Goal: Task Accomplishment & Management: Manage account settings

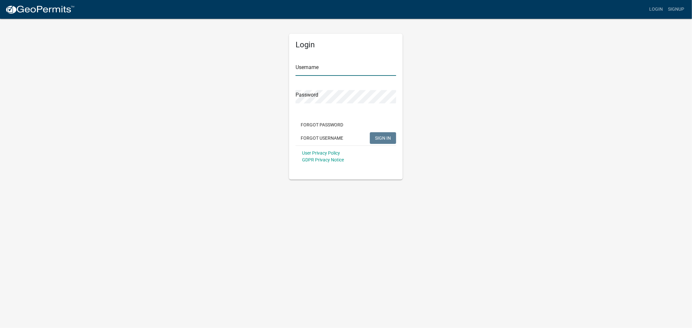
type input "shelleyh"
click at [387, 138] on span "SIGN IN" at bounding box center [383, 137] width 16 height 5
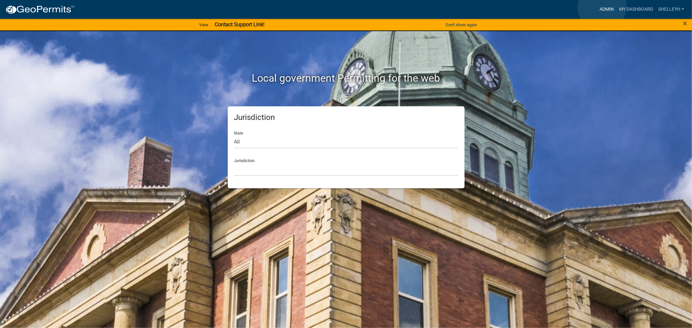
click at [602, 7] on link "Admin" at bounding box center [606, 9] width 19 height 12
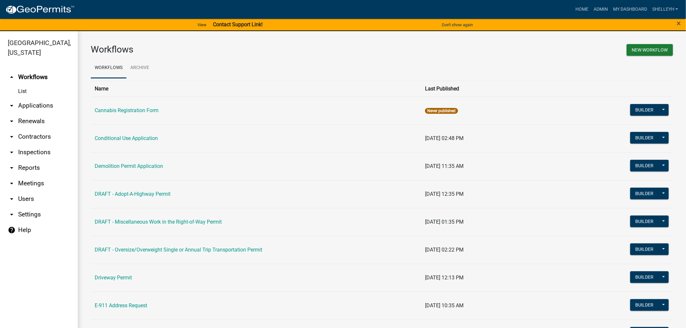
click at [38, 105] on link "arrow_drop_down Applications" at bounding box center [39, 106] width 78 height 16
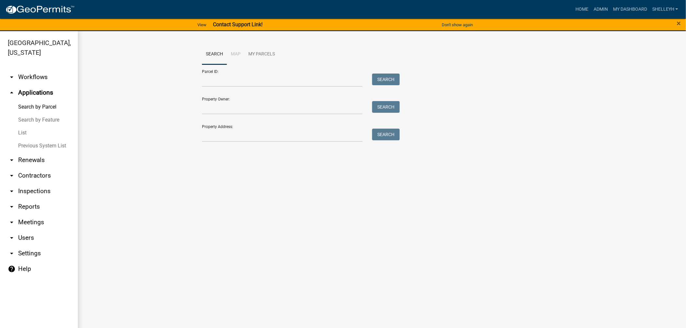
click at [20, 132] on link "List" at bounding box center [39, 132] width 78 height 13
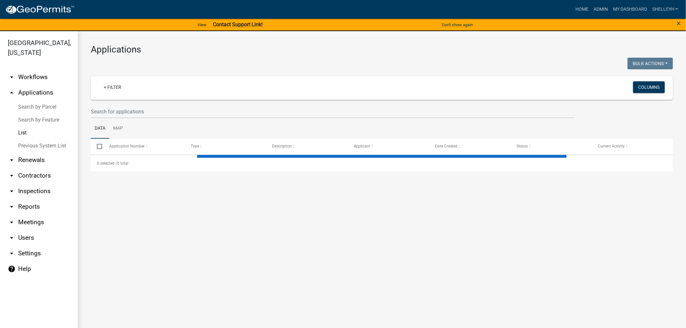
select select "1: 25"
